Goal: Entertainment & Leisure: Consume media (video, audio)

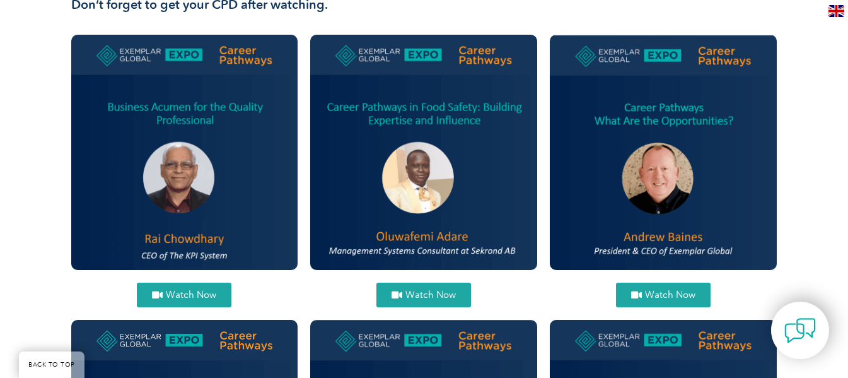
scroll to position [441, 0]
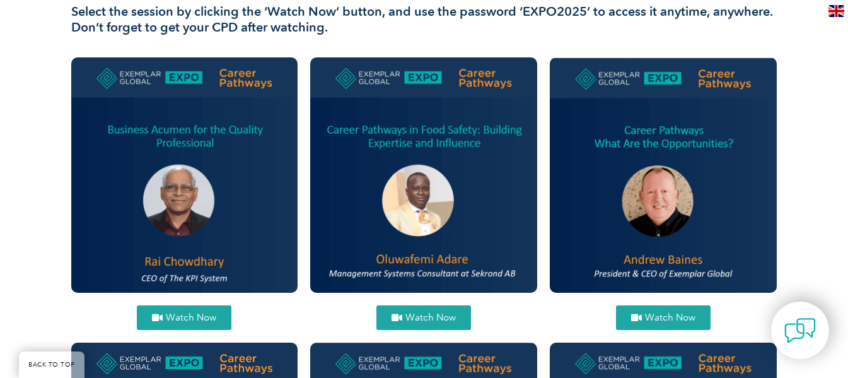
click at [196, 313] on span "Watch Now" at bounding box center [191, 317] width 50 height 9
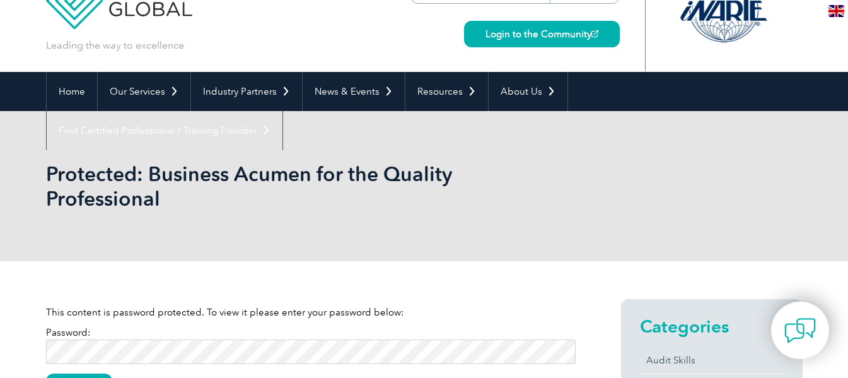
scroll to position [126, 0]
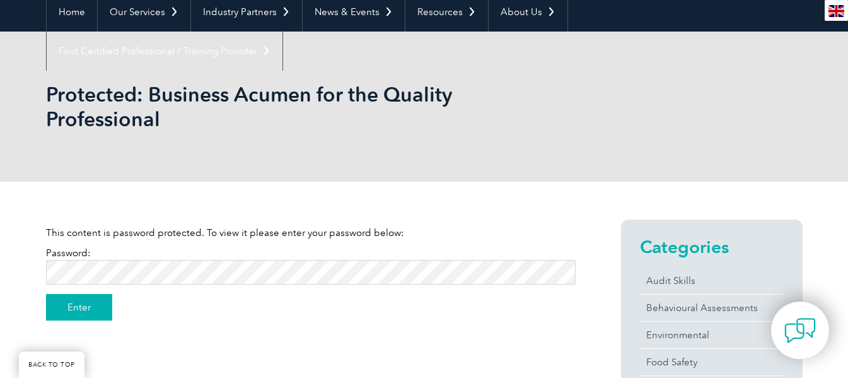
click at [84, 315] on input "Enter" at bounding box center [79, 307] width 66 height 26
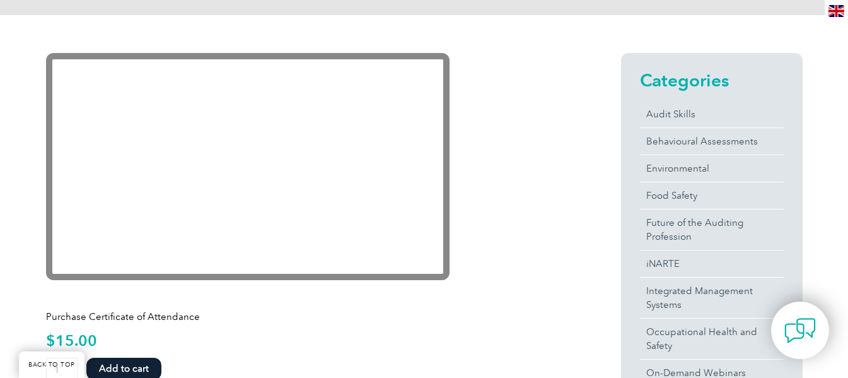
scroll to position [315, 0]
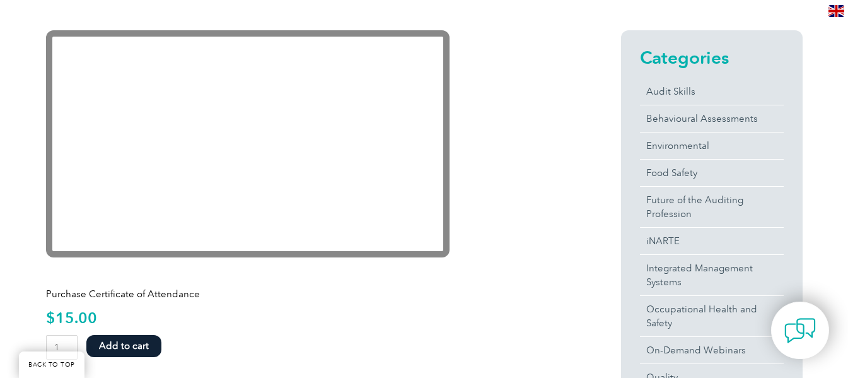
click at [156, 291] on p "Purchase Certificate of Attendance" at bounding box center [311, 294] width 530 height 14
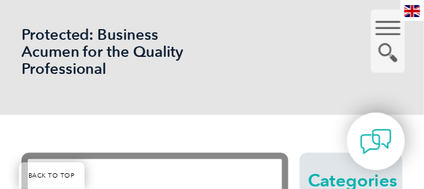
scroll to position [231, 0]
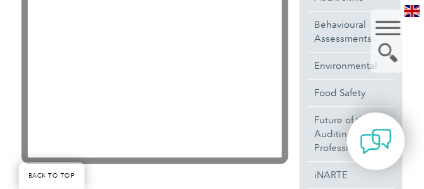
scroll to position [639, 0]
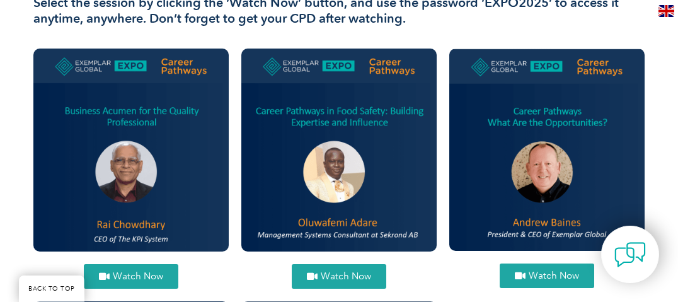
scroll to position [441, 0]
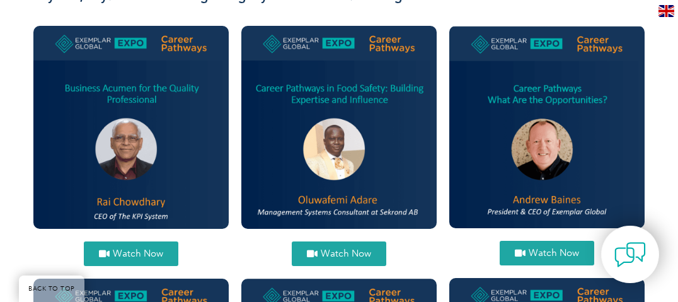
click at [423, 188] on span "Watch Now" at bounding box center [554, 252] width 50 height 9
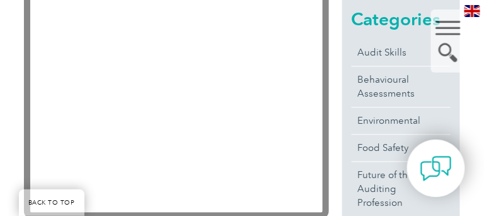
scroll to position [407, 0]
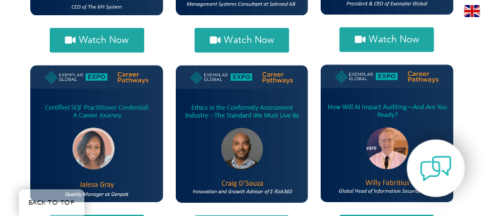
scroll to position [549, 0]
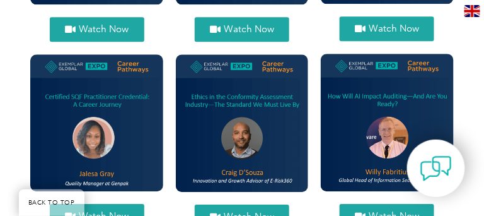
click at [83, 211] on span "Watch Now" at bounding box center [104, 215] width 50 height 9
click at [252, 212] on span "Watch Now" at bounding box center [249, 216] width 50 height 9
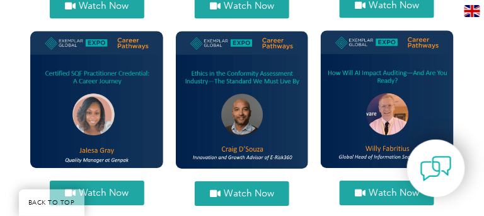
scroll to position [585, 0]
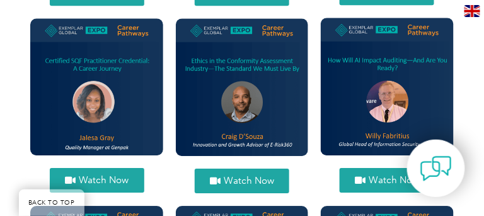
click at [385, 175] on span "Watch Now" at bounding box center [394, 179] width 50 height 9
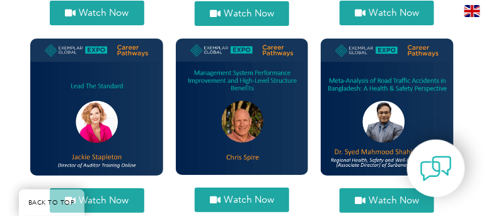
scroll to position [765, 0]
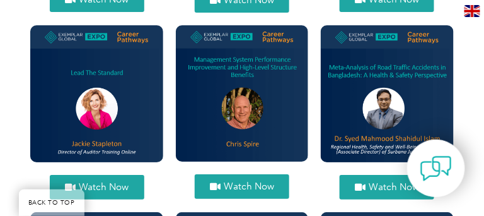
click at [112, 182] on span "Watch Now" at bounding box center [104, 186] width 50 height 9
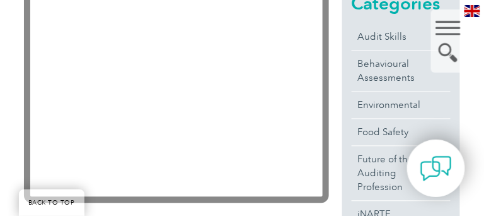
scroll to position [386, 0]
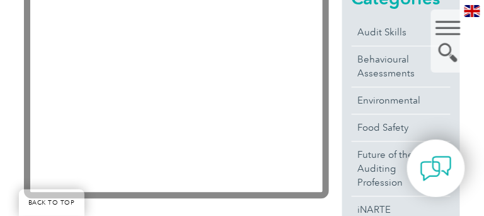
scroll to position [403, 0]
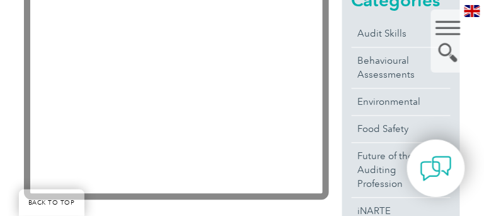
scroll to position [369, 0]
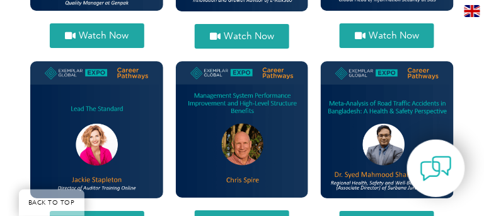
scroll to position [765, 0]
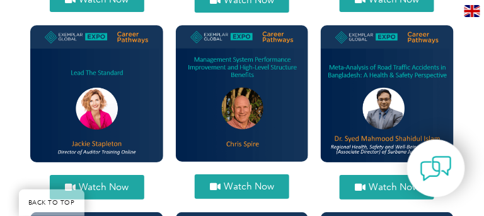
click at [250, 182] on span "Watch Now" at bounding box center [249, 186] width 50 height 9
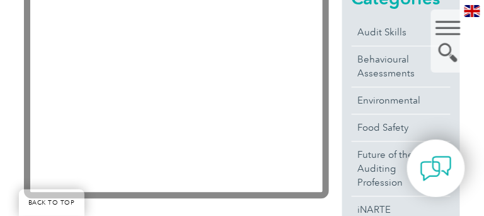
scroll to position [403, 0]
